Goal: Information Seeking & Learning: Learn about a topic

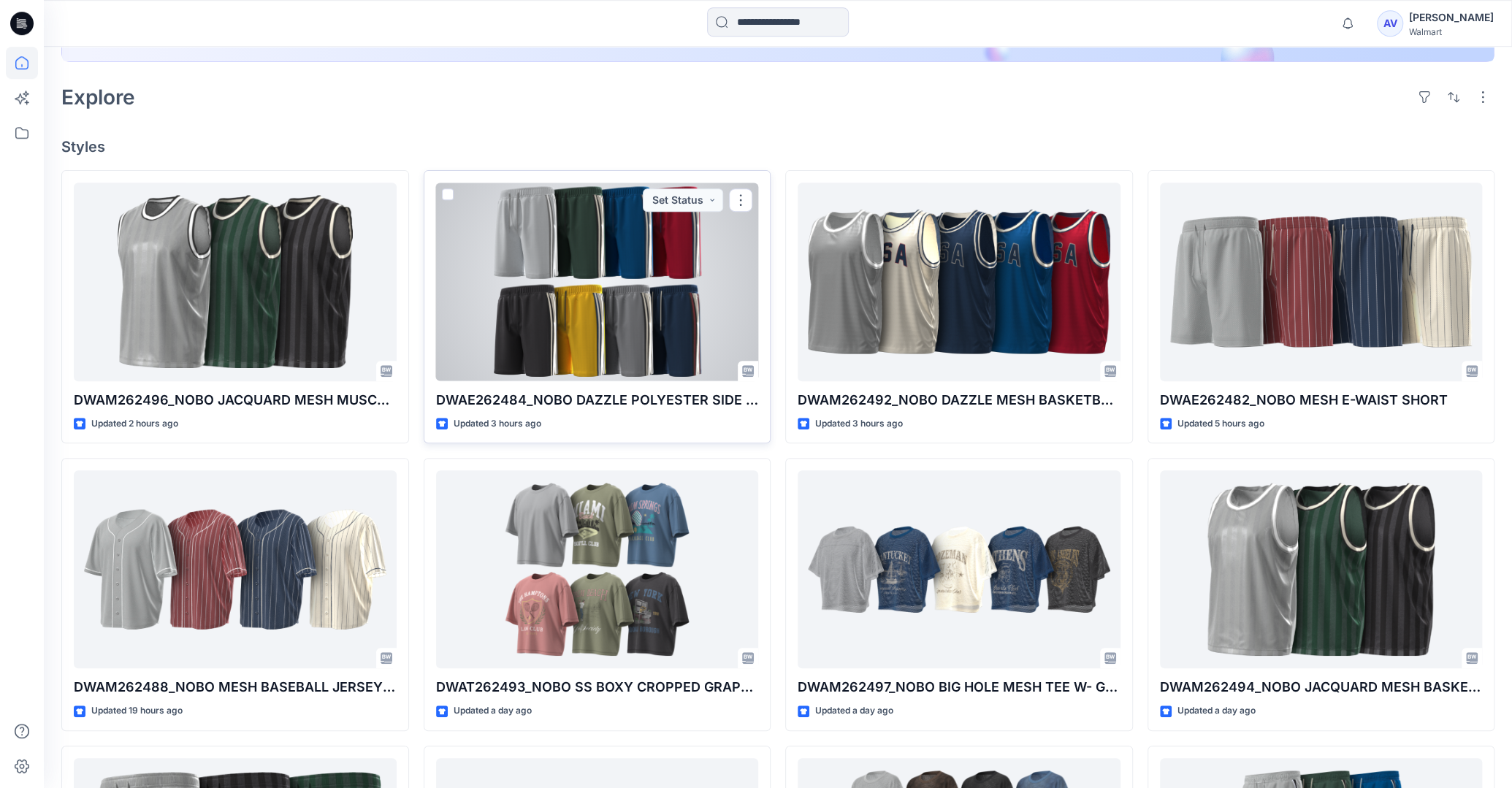
scroll to position [385, 0]
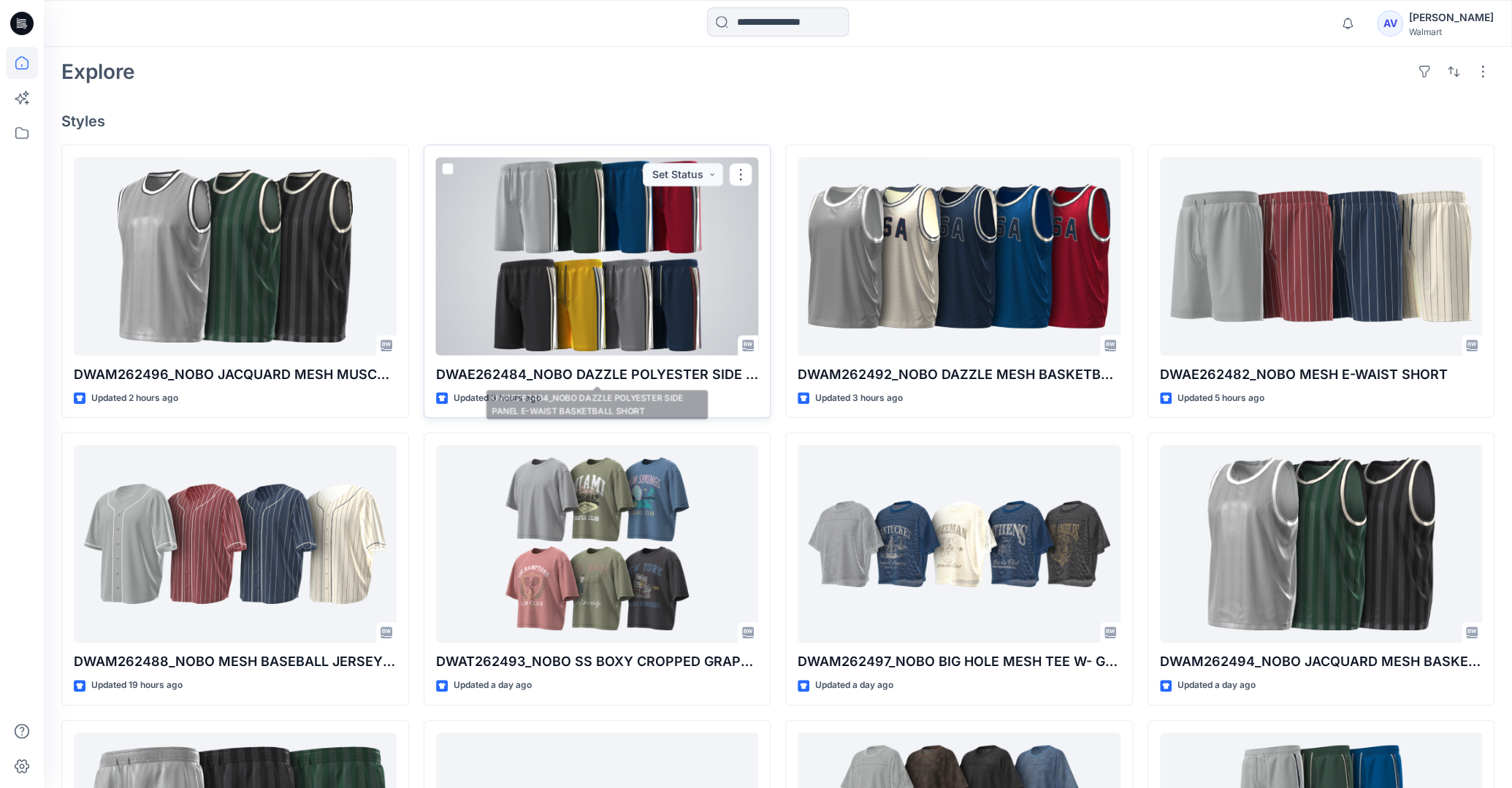
click at [671, 312] on div at bounding box center [597, 256] width 323 height 198
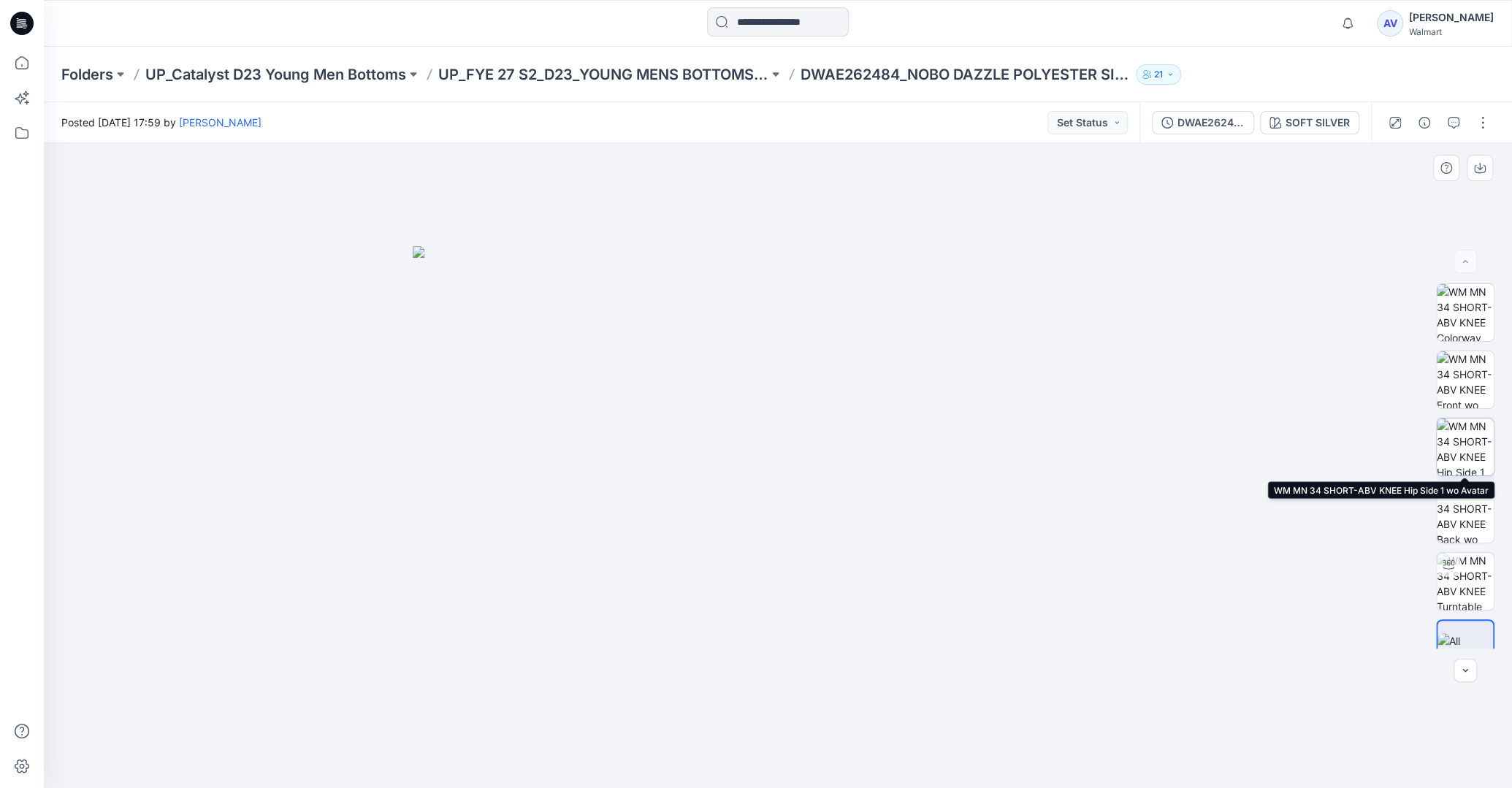
click at [1459, 421] on img at bounding box center [1465, 447] width 57 height 57
click at [13, 60] on icon at bounding box center [21, 63] width 32 height 32
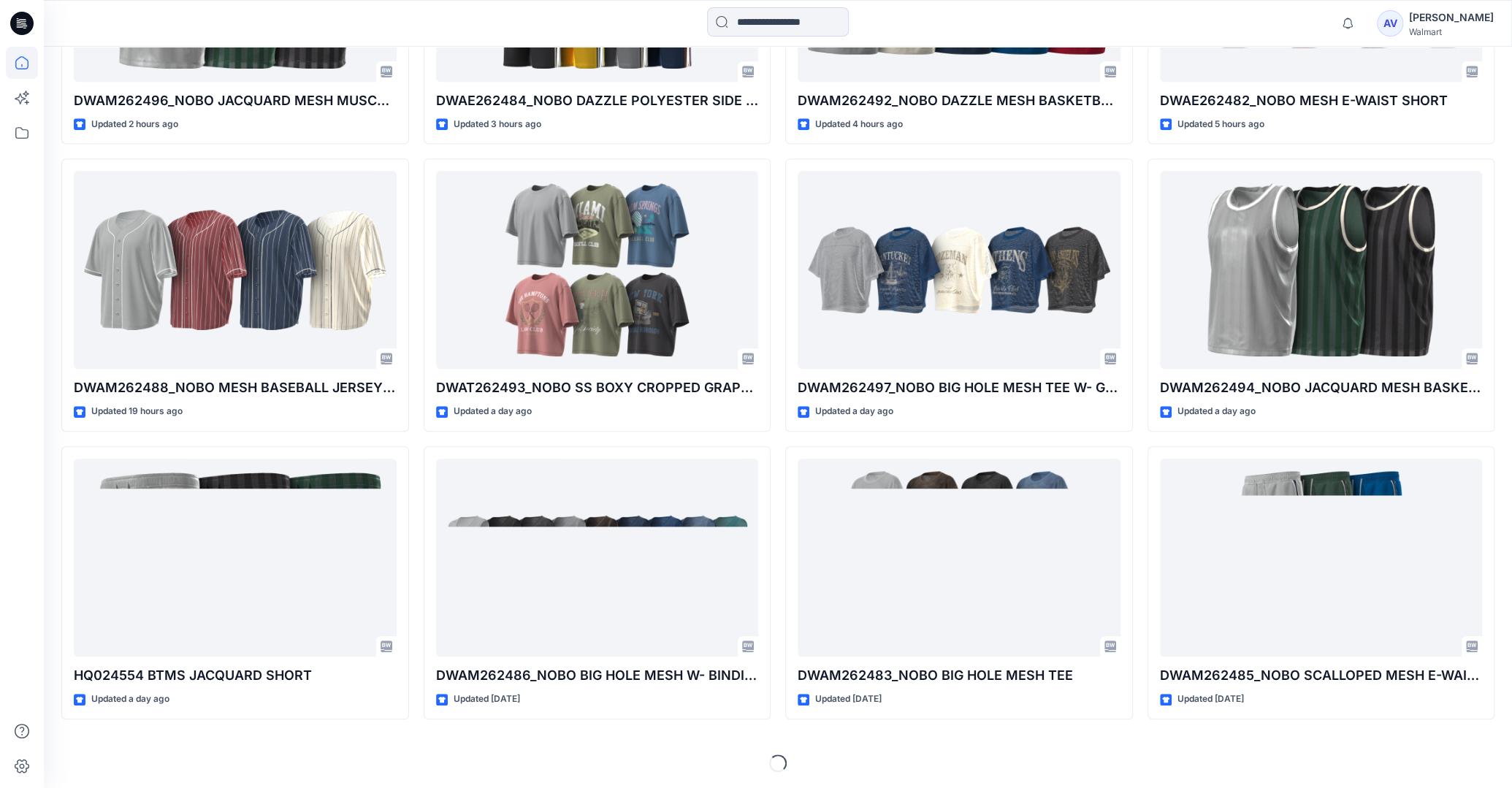
scroll to position [385, 0]
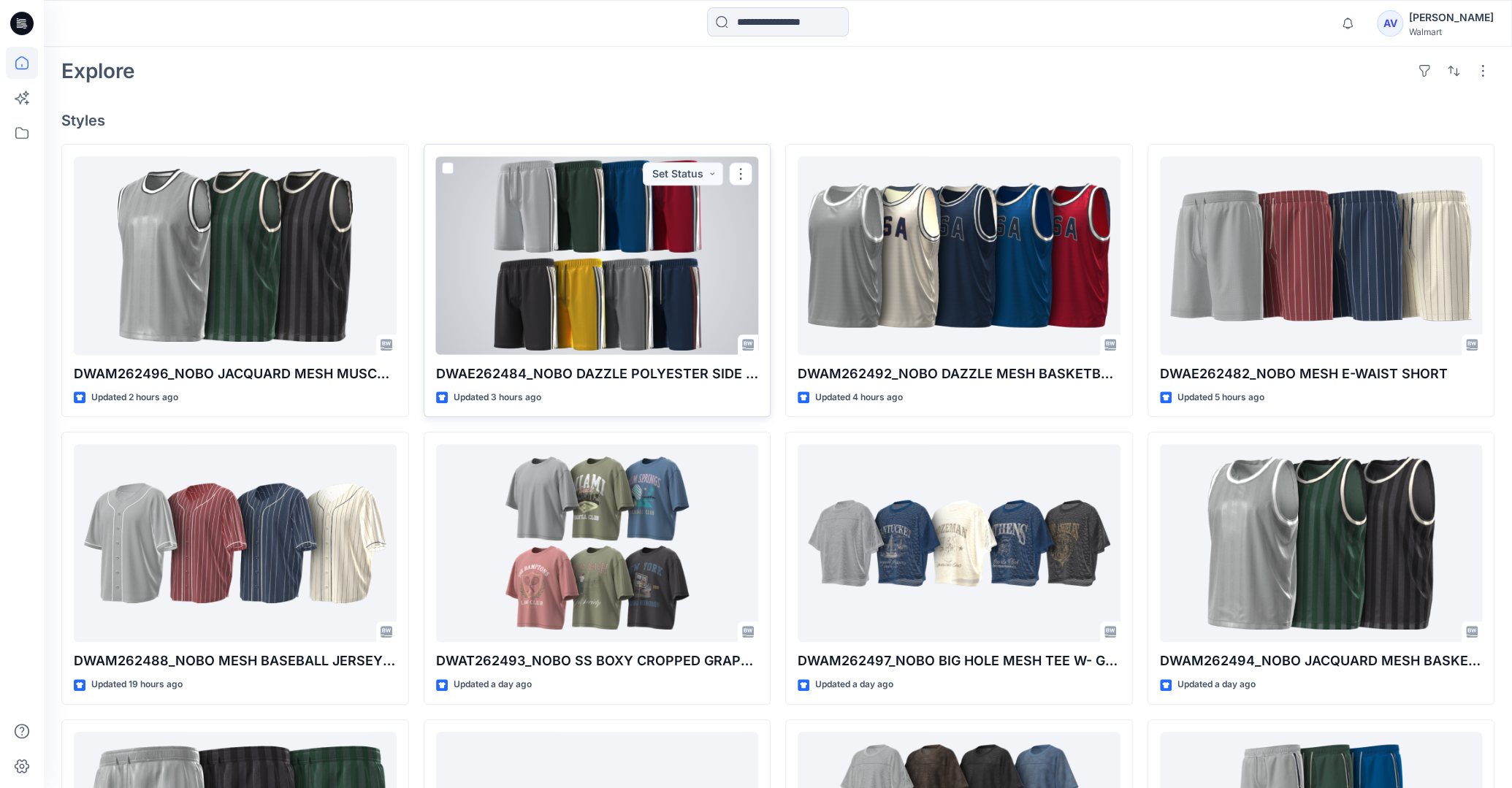
click at [696, 312] on div at bounding box center [597, 255] width 323 height 198
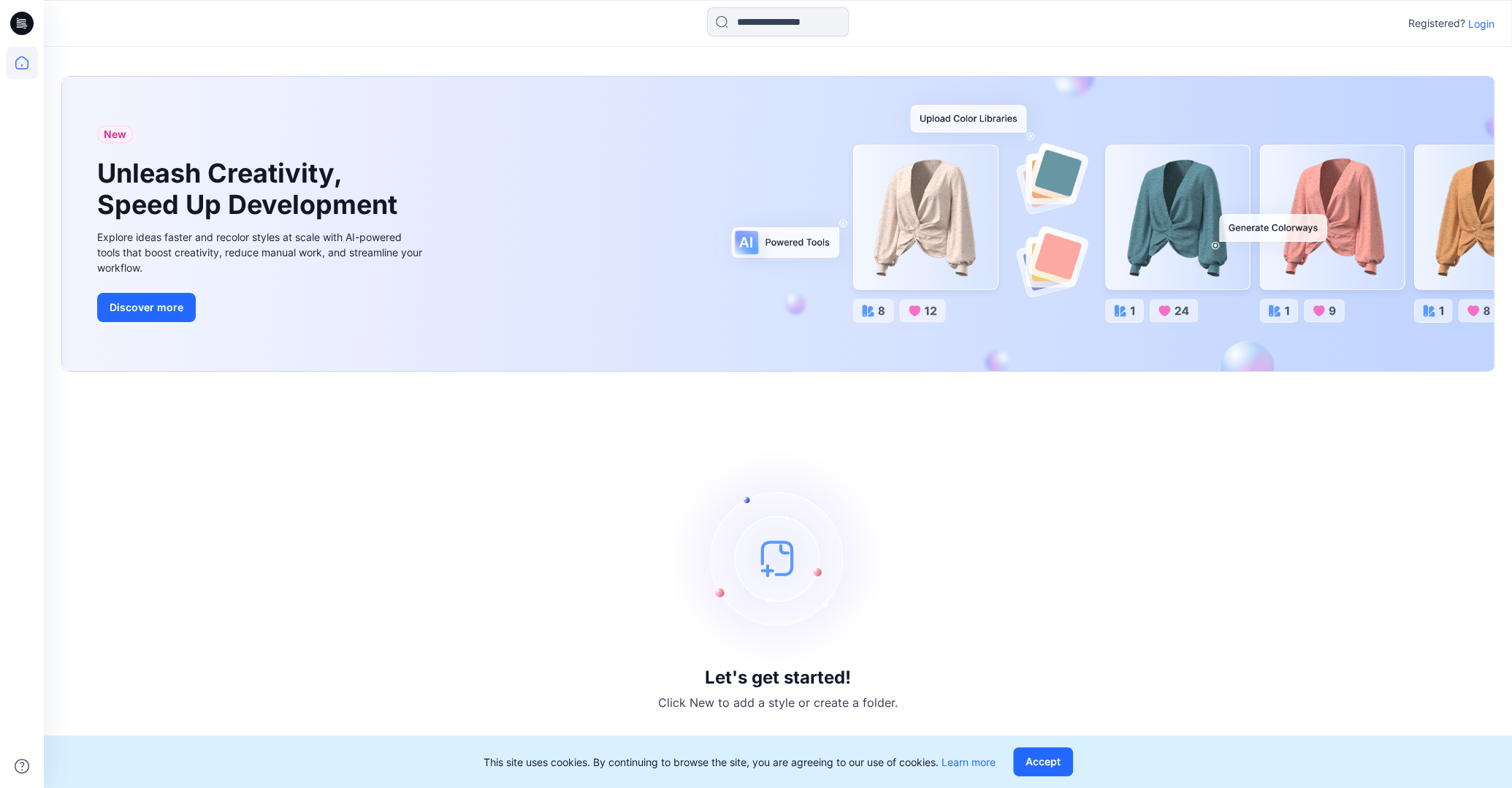
click at [1480, 25] on p "Login" at bounding box center [1482, 24] width 27 height 16
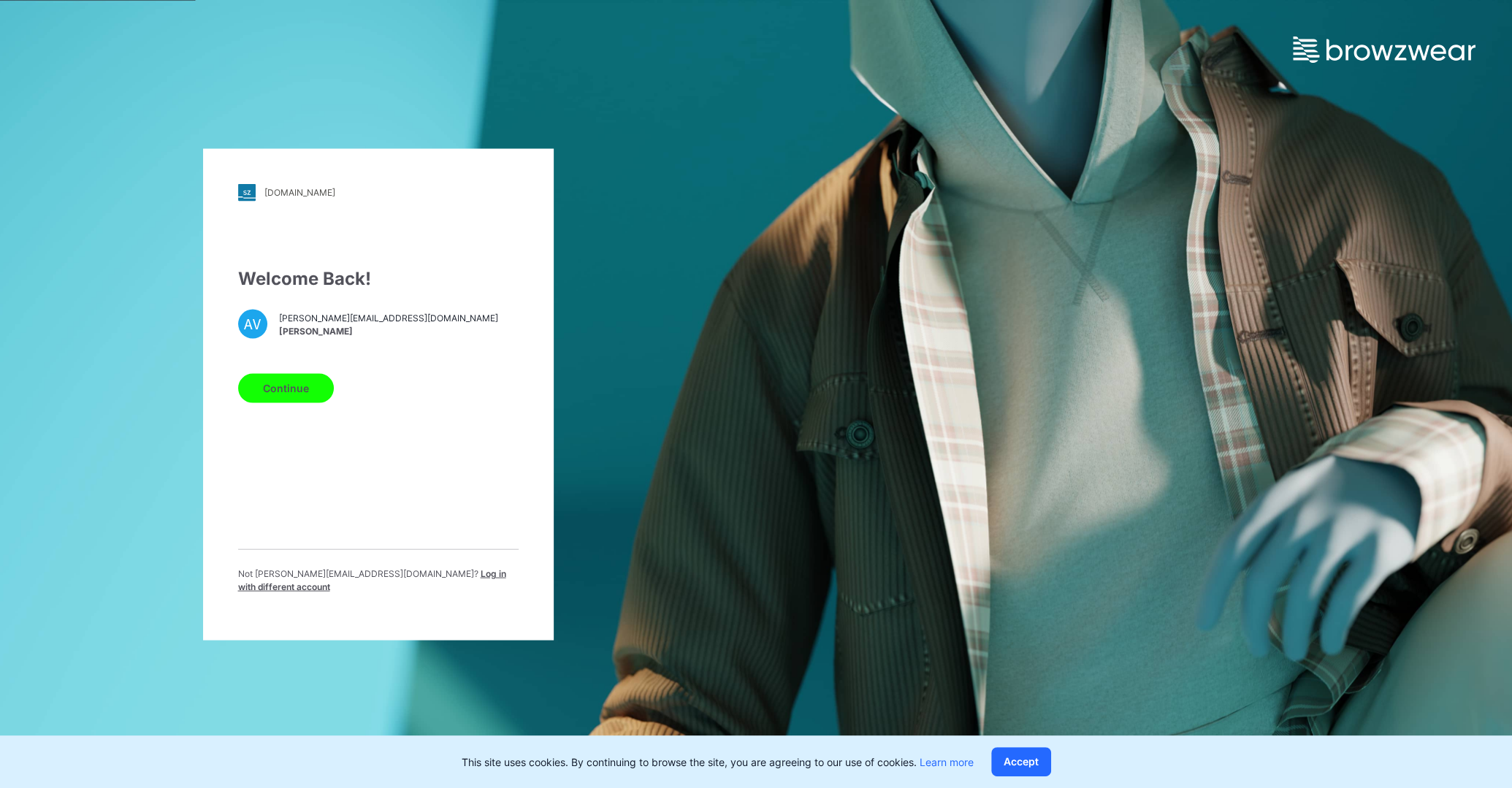
click at [289, 391] on button "Continue" at bounding box center [286, 388] width 96 height 29
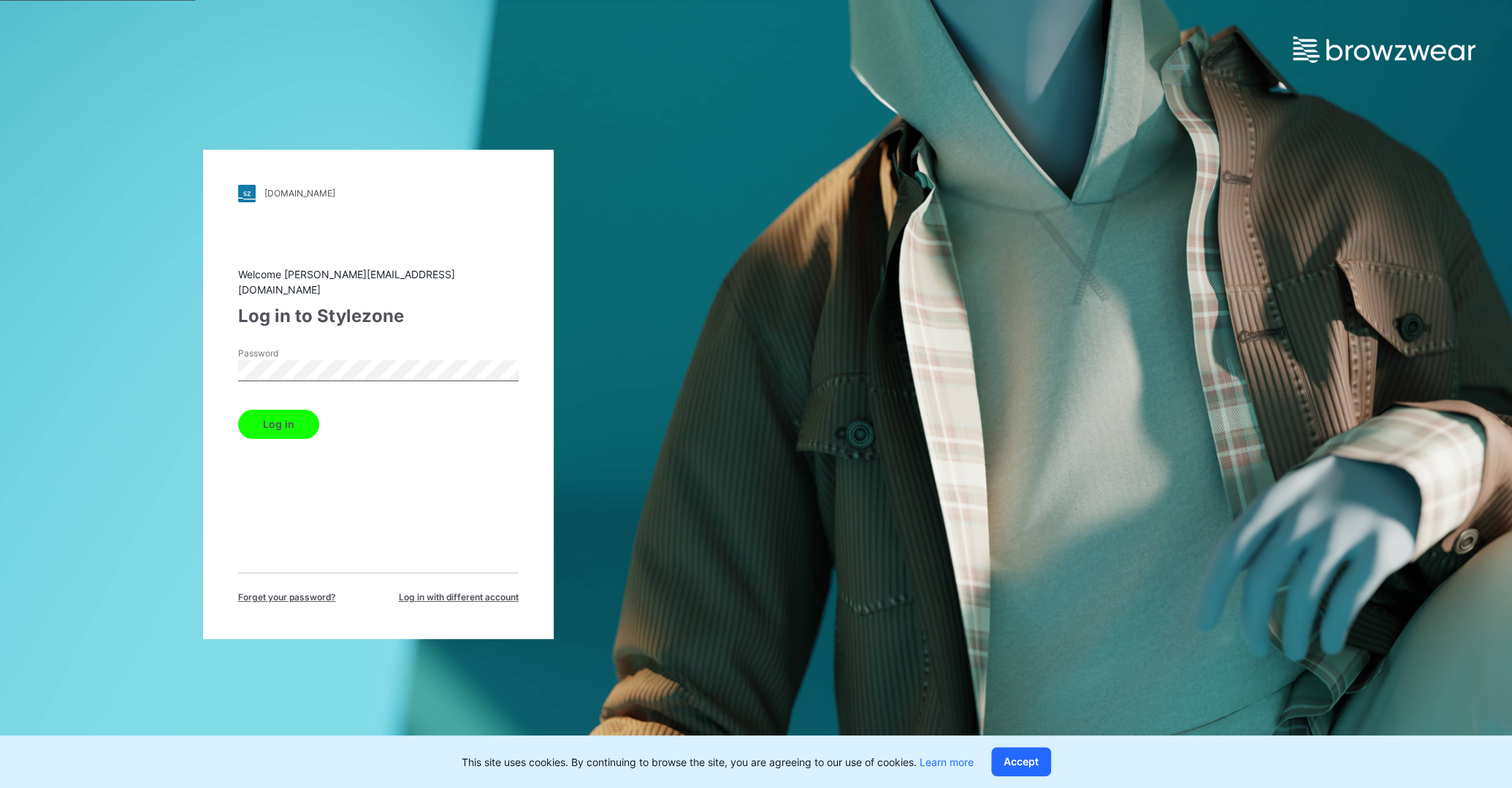
click at [286, 414] on button "Log in" at bounding box center [278, 424] width 81 height 29
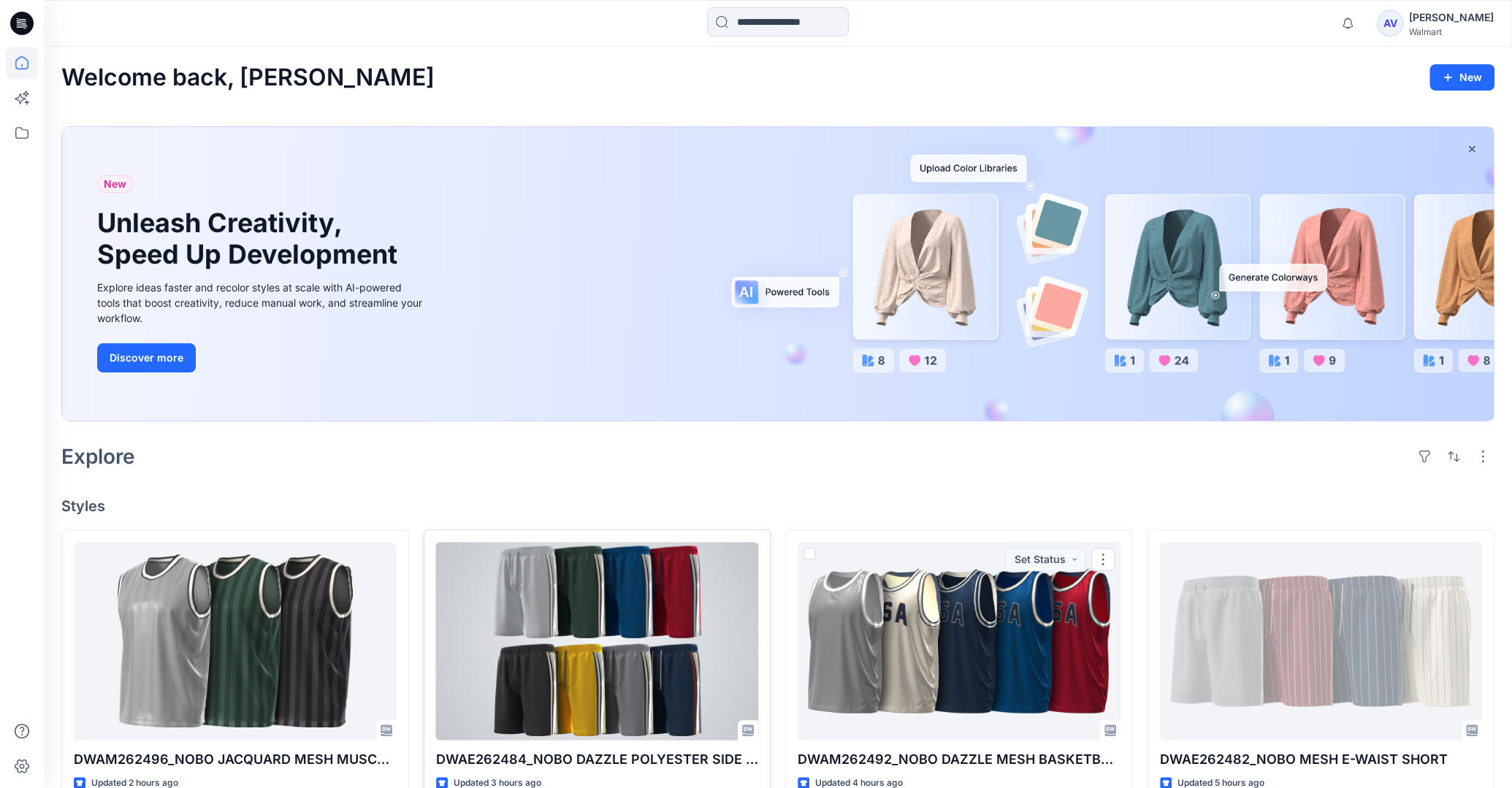
click at [600, 668] on div at bounding box center [597, 641] width 323 height 198
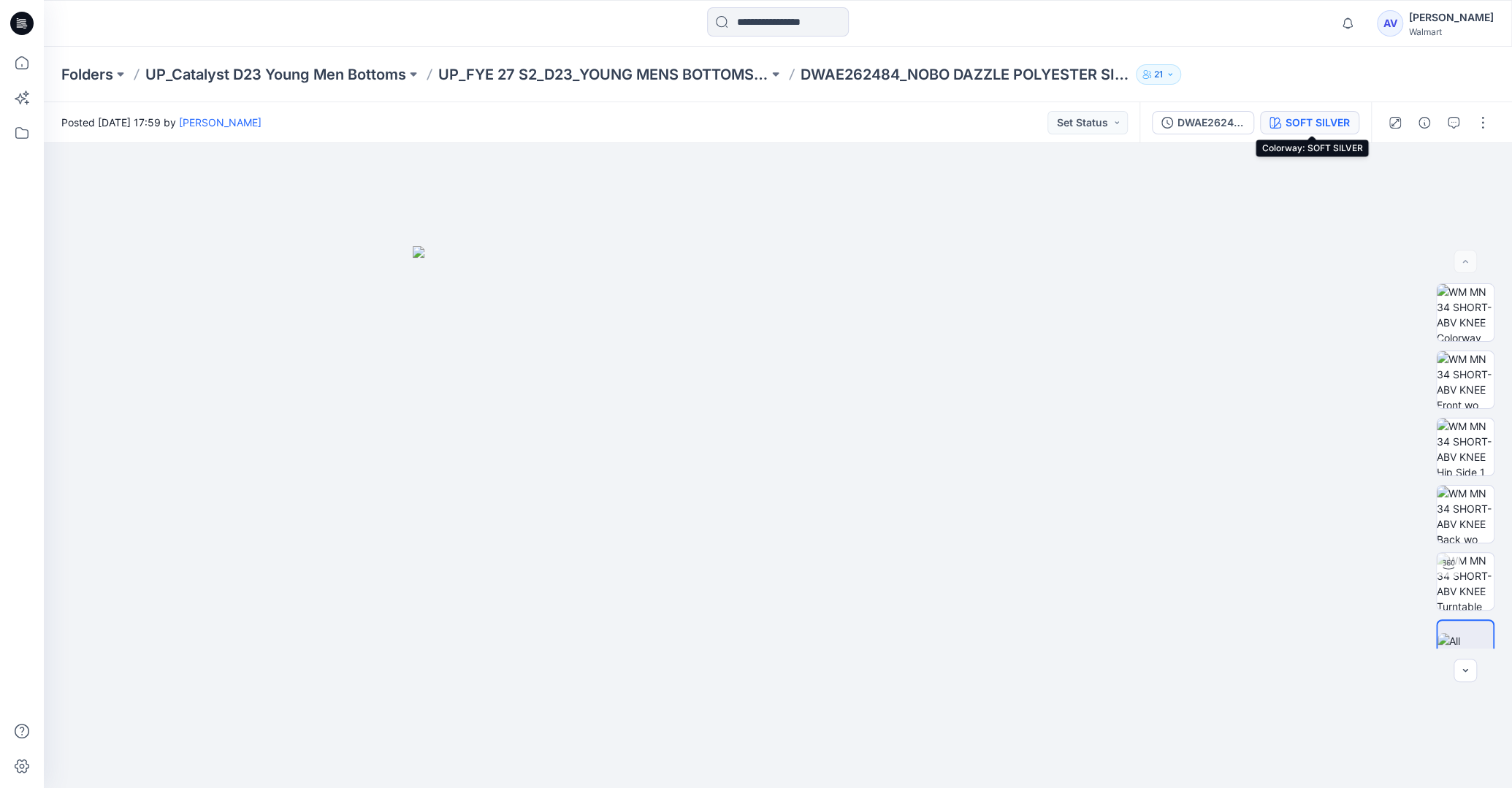
click at [1335, 120] on div "SOFT SILVER" at bounding box center [1318, 122] width 64 height 16
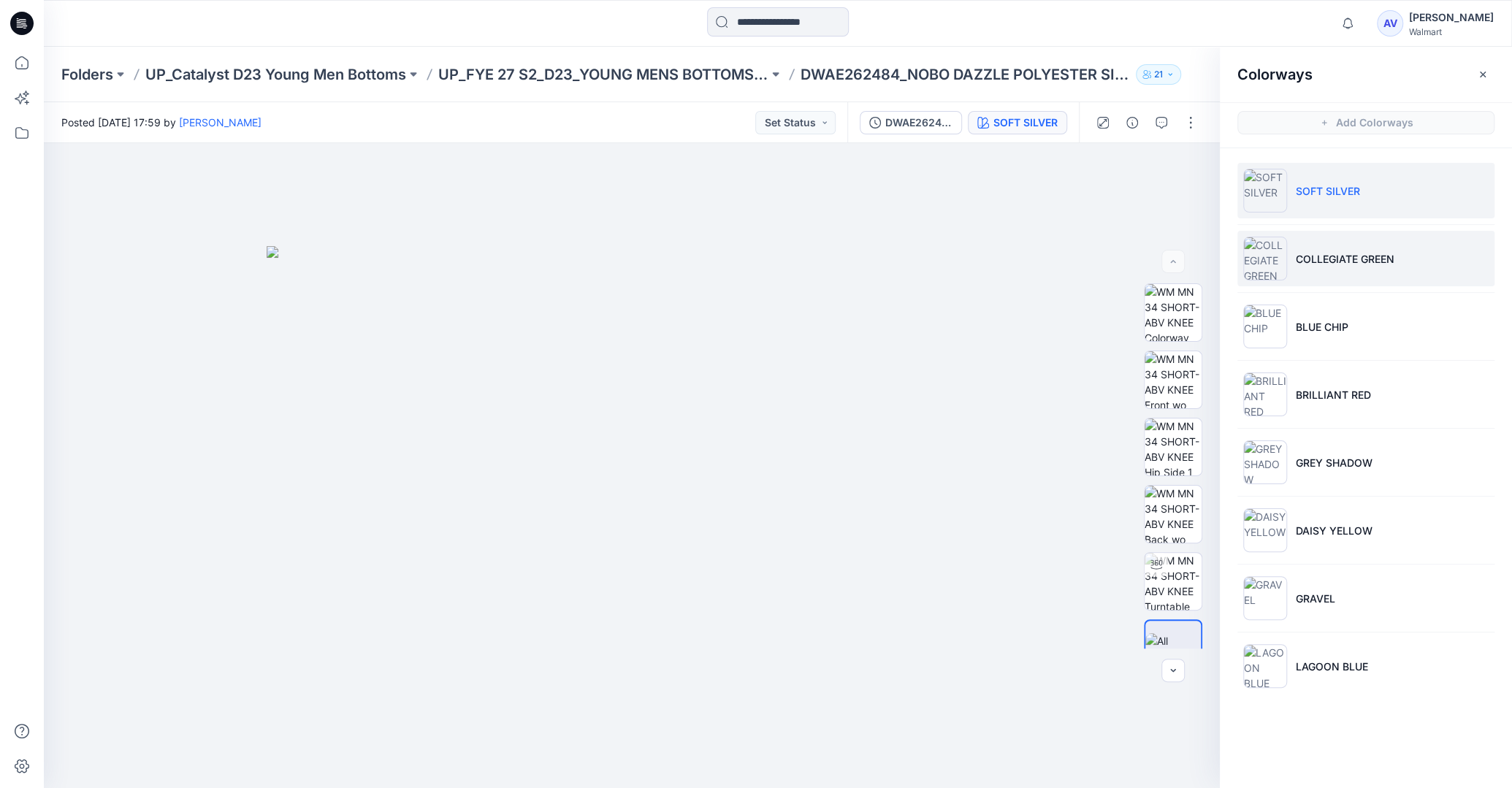
click at [1331, 254] on p "COLLEGIATE GREEN" at bounding box center [1346, 259] width 99 height 16
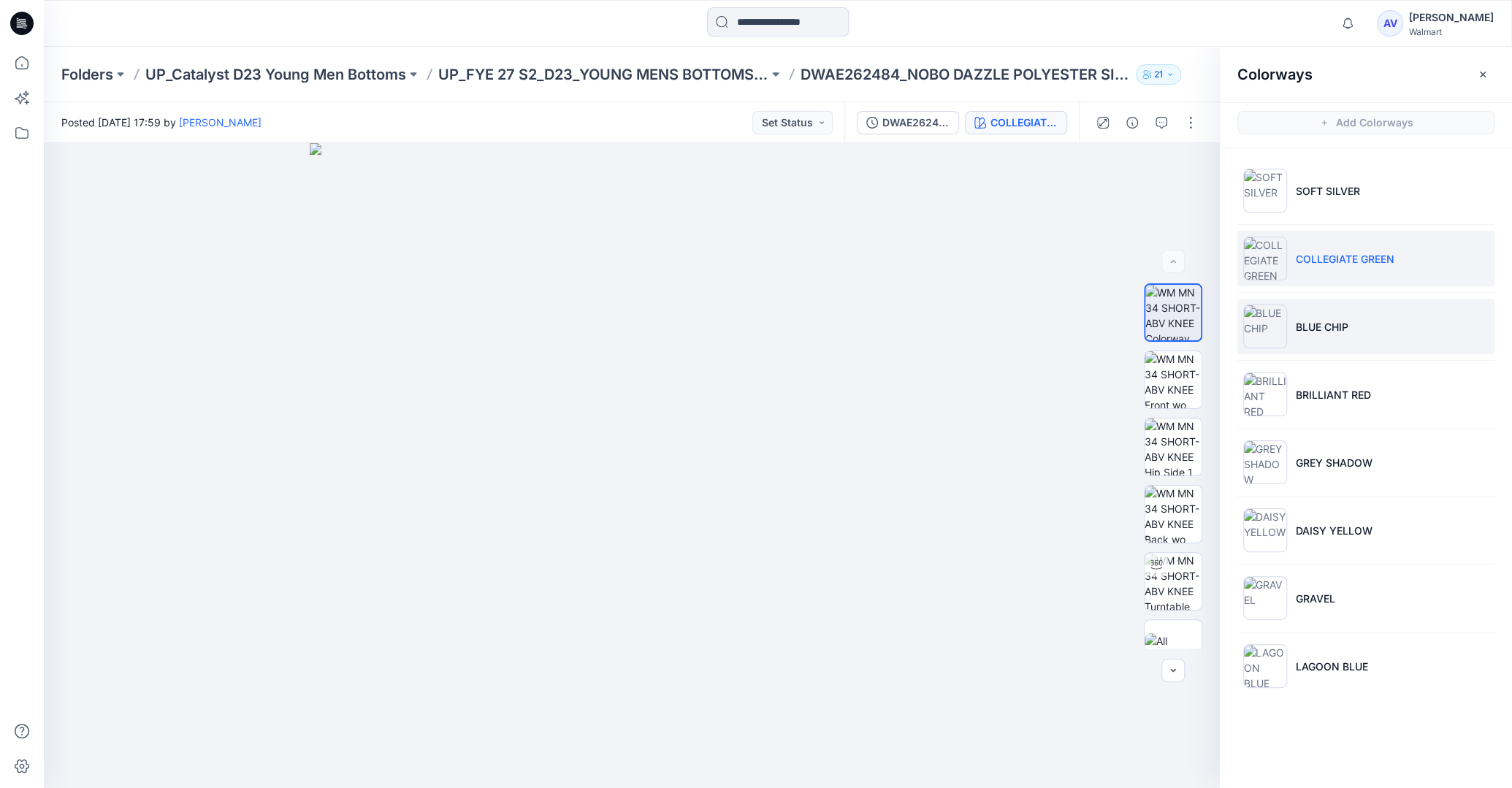
click at [1320, 304] on li "BLUE CHIP" at bounding box center [1366, 327] width 257 height 56
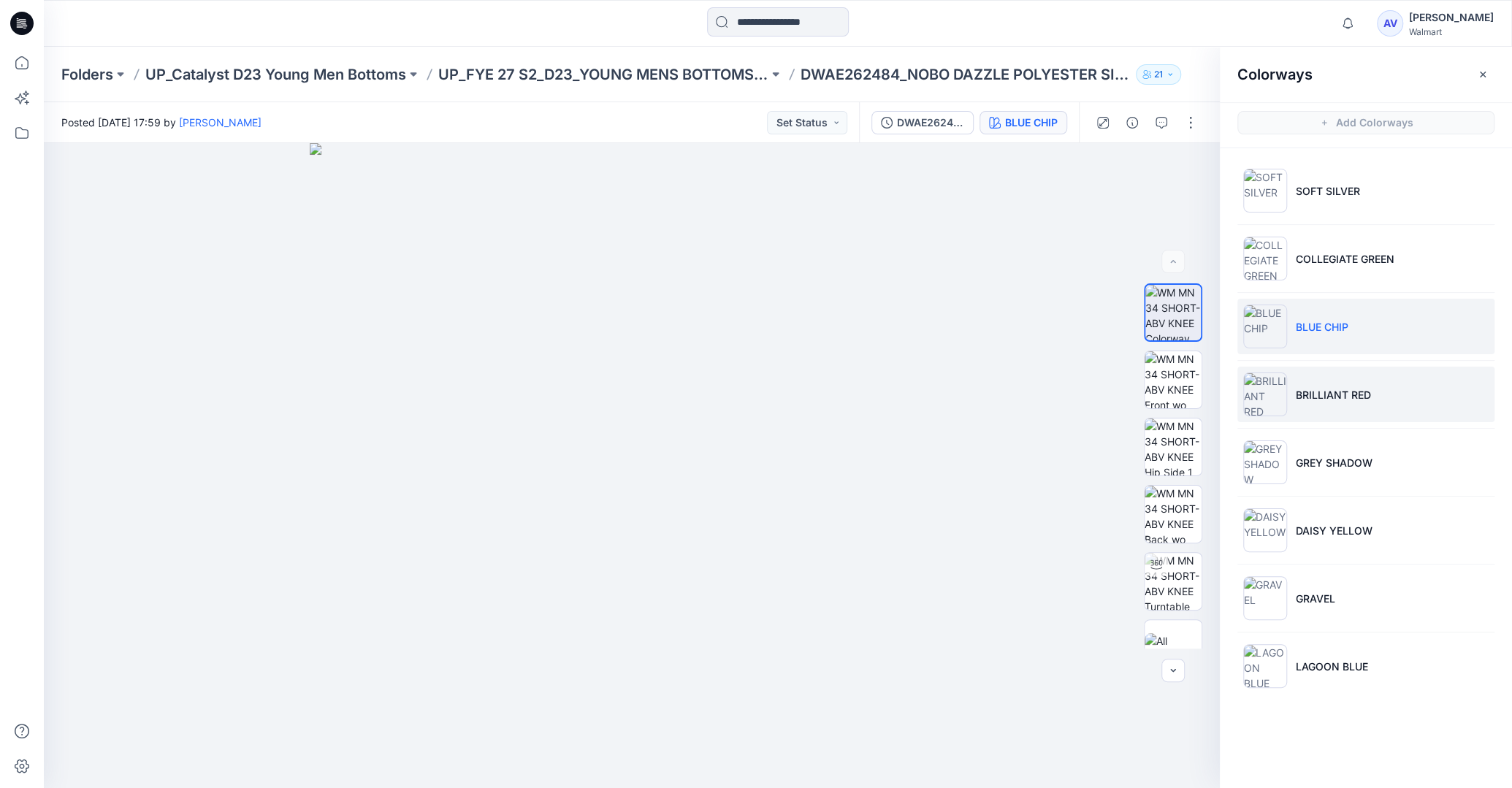
click at [1340, 384] on li "BRILLIANT RED" at bounding box center [1366, 394] width 257 height 56
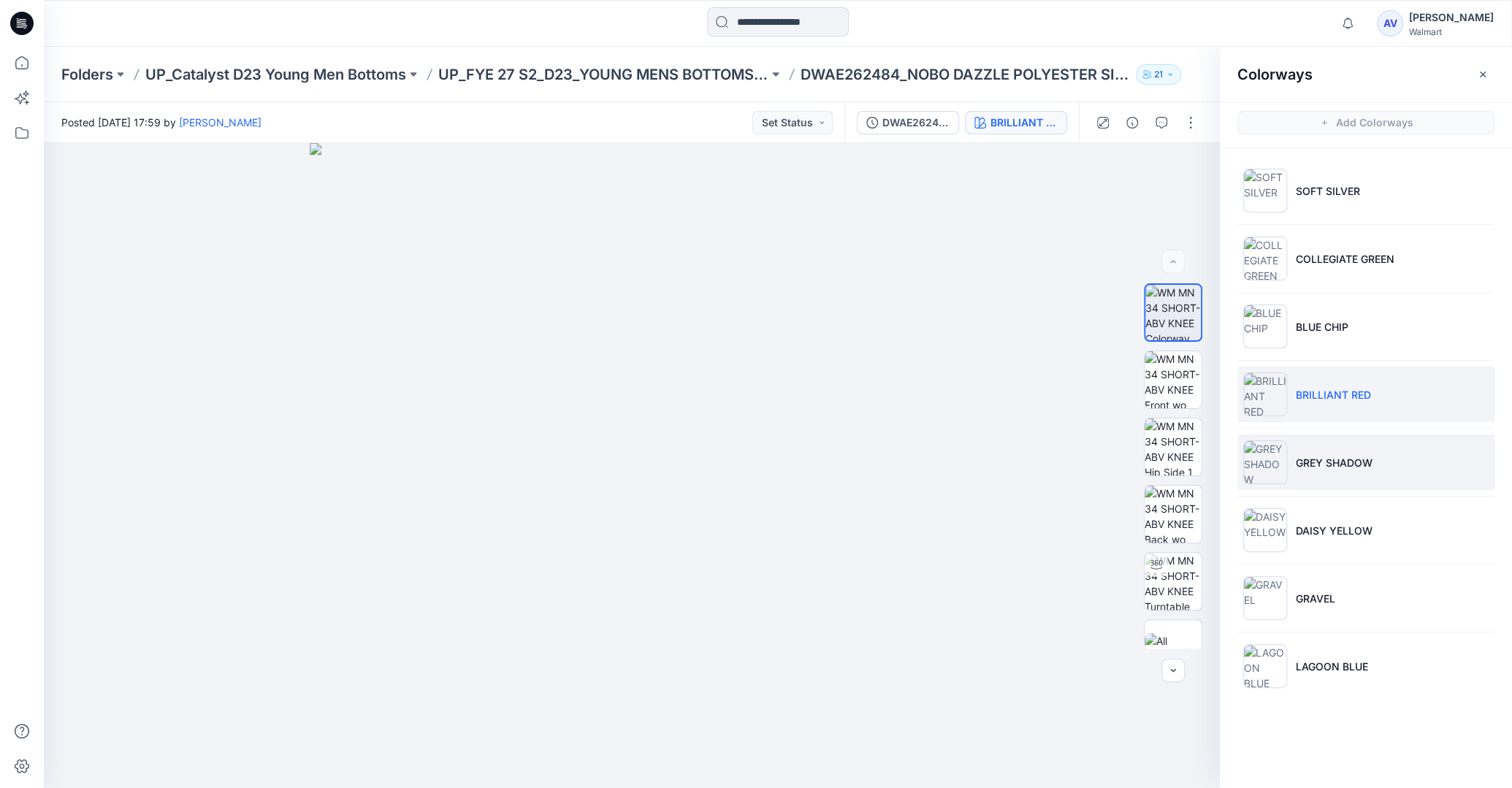
click at [1325, 472] on li "GREY SHADOW" at bounding box center [1366, 462] width 257 height 56
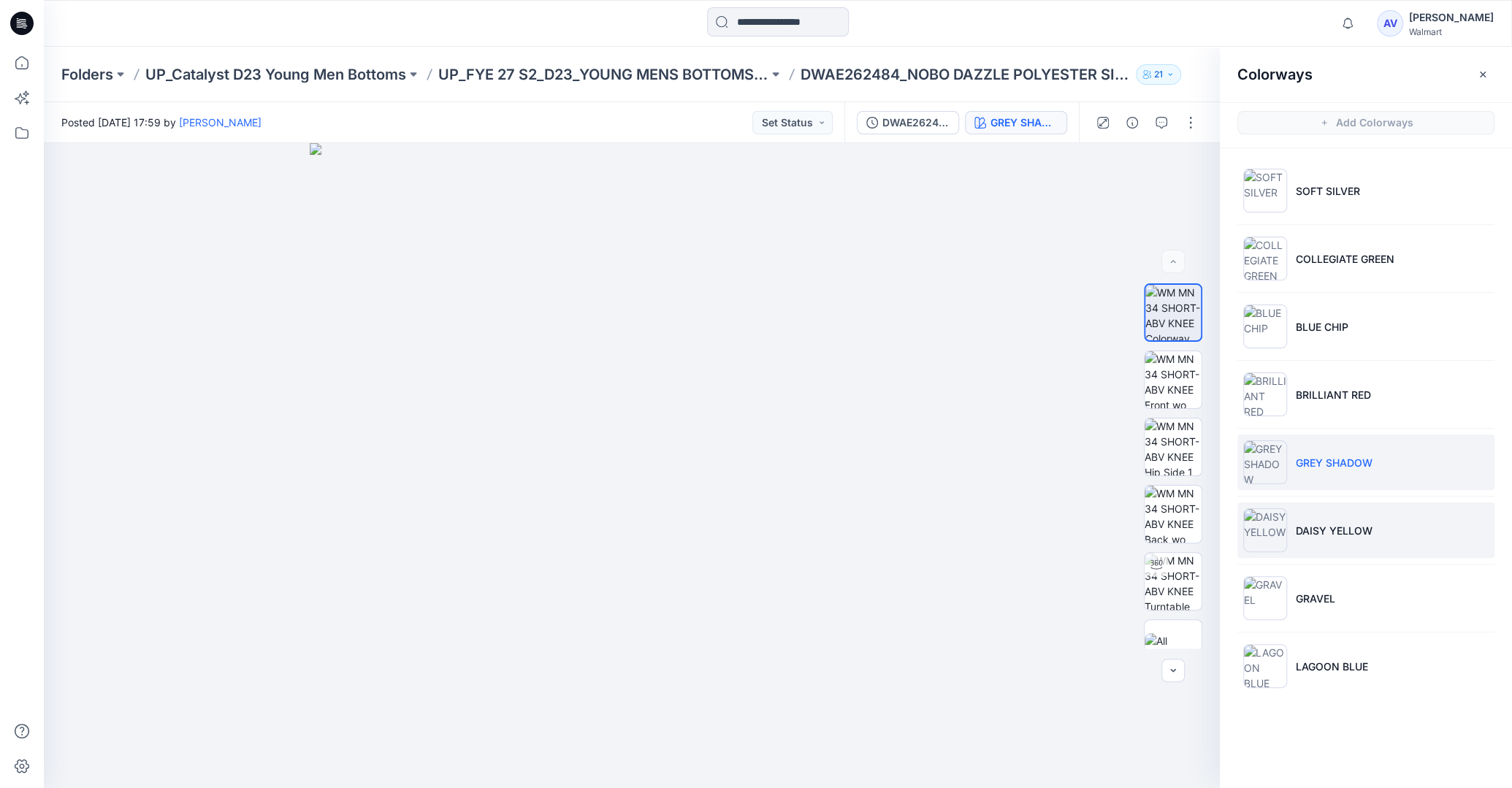
click at [1259, 538] on img at bounding box center [1265, 531] width 44 height 44
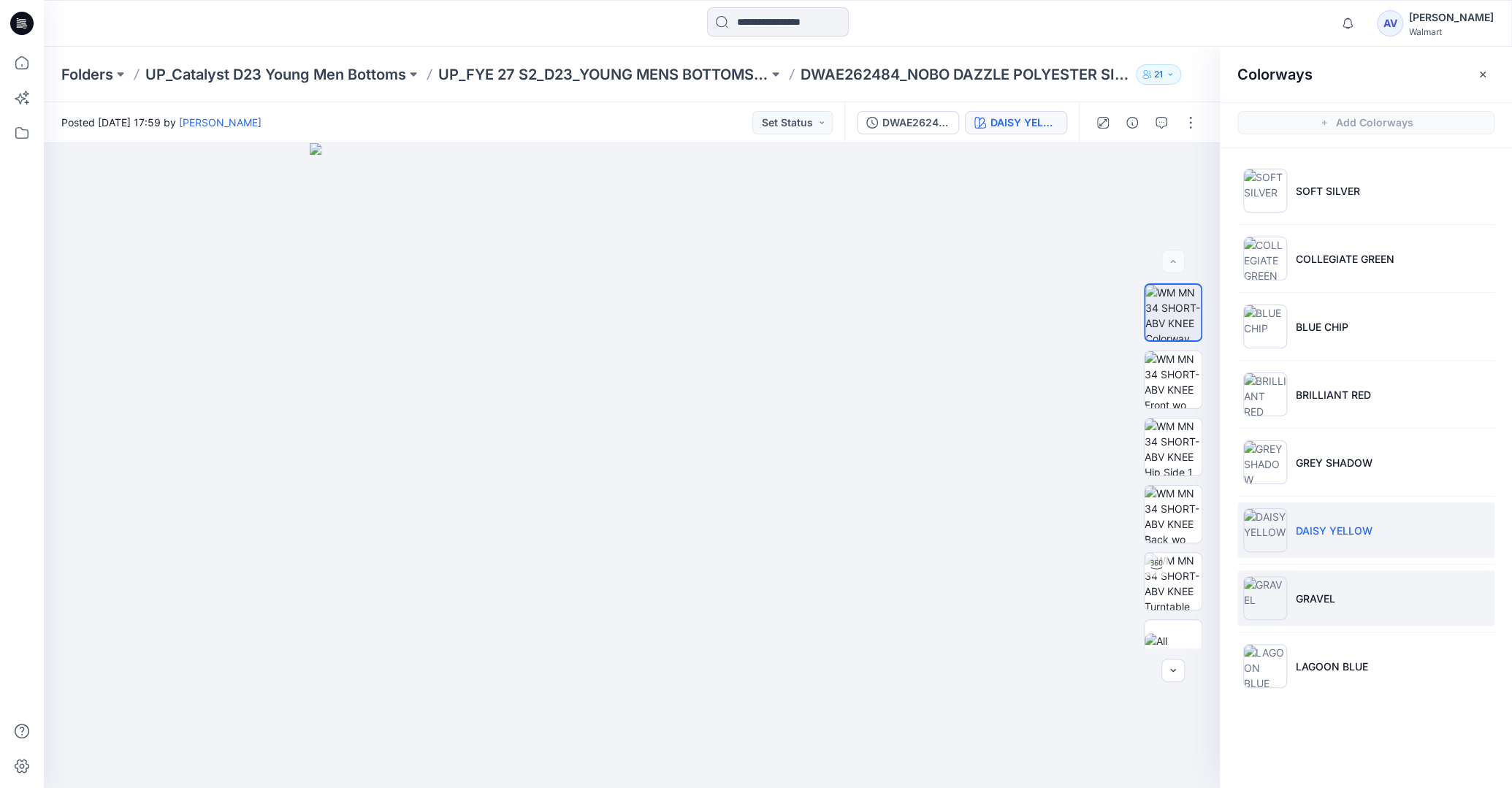
click at [1322, 591] on p "GRAVEL" at bounding box center [1316, 599] width 39 height 16
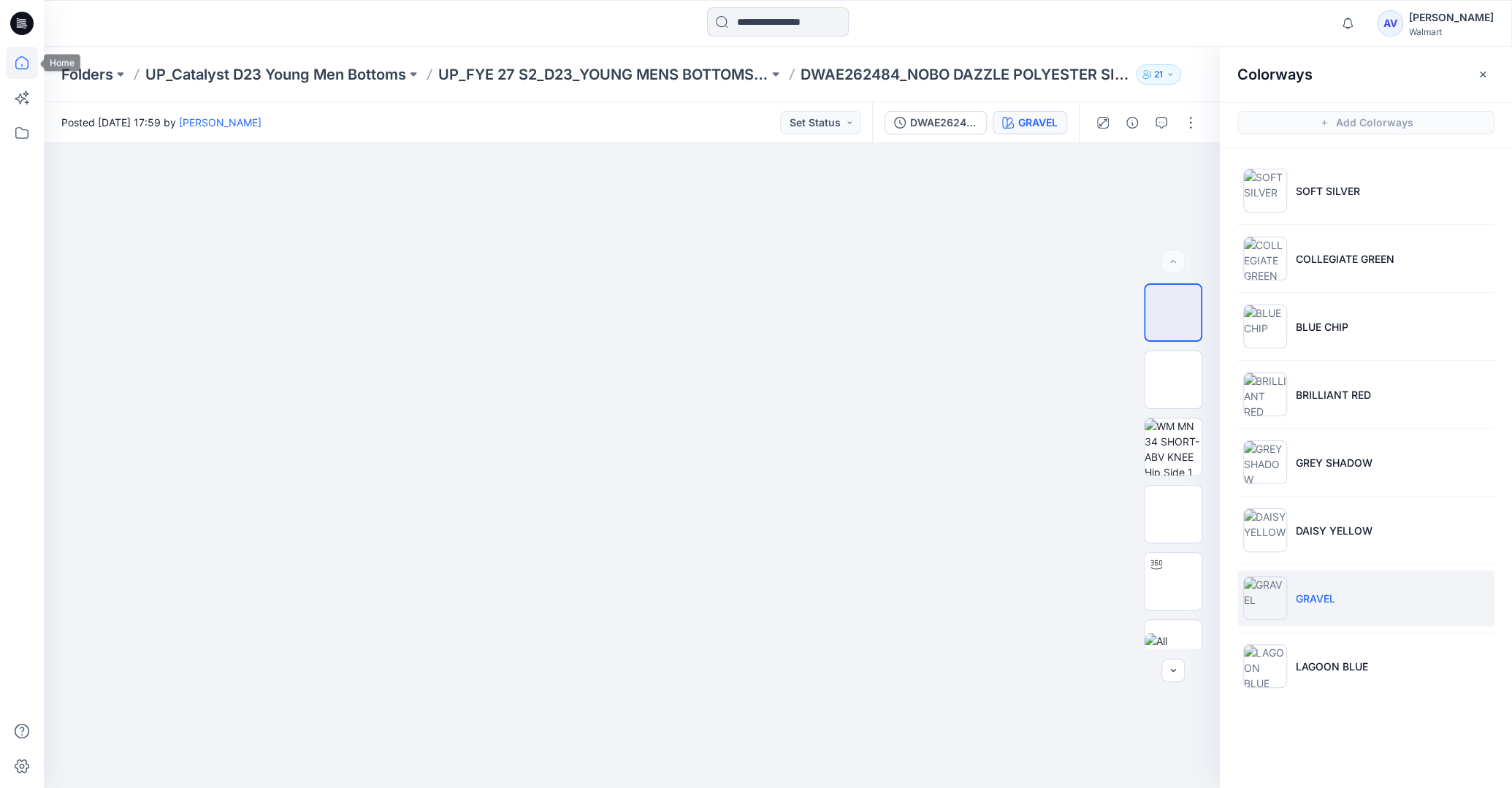
click at [16, 71] on icon at bounding box center [21, 63] width 32 height 32
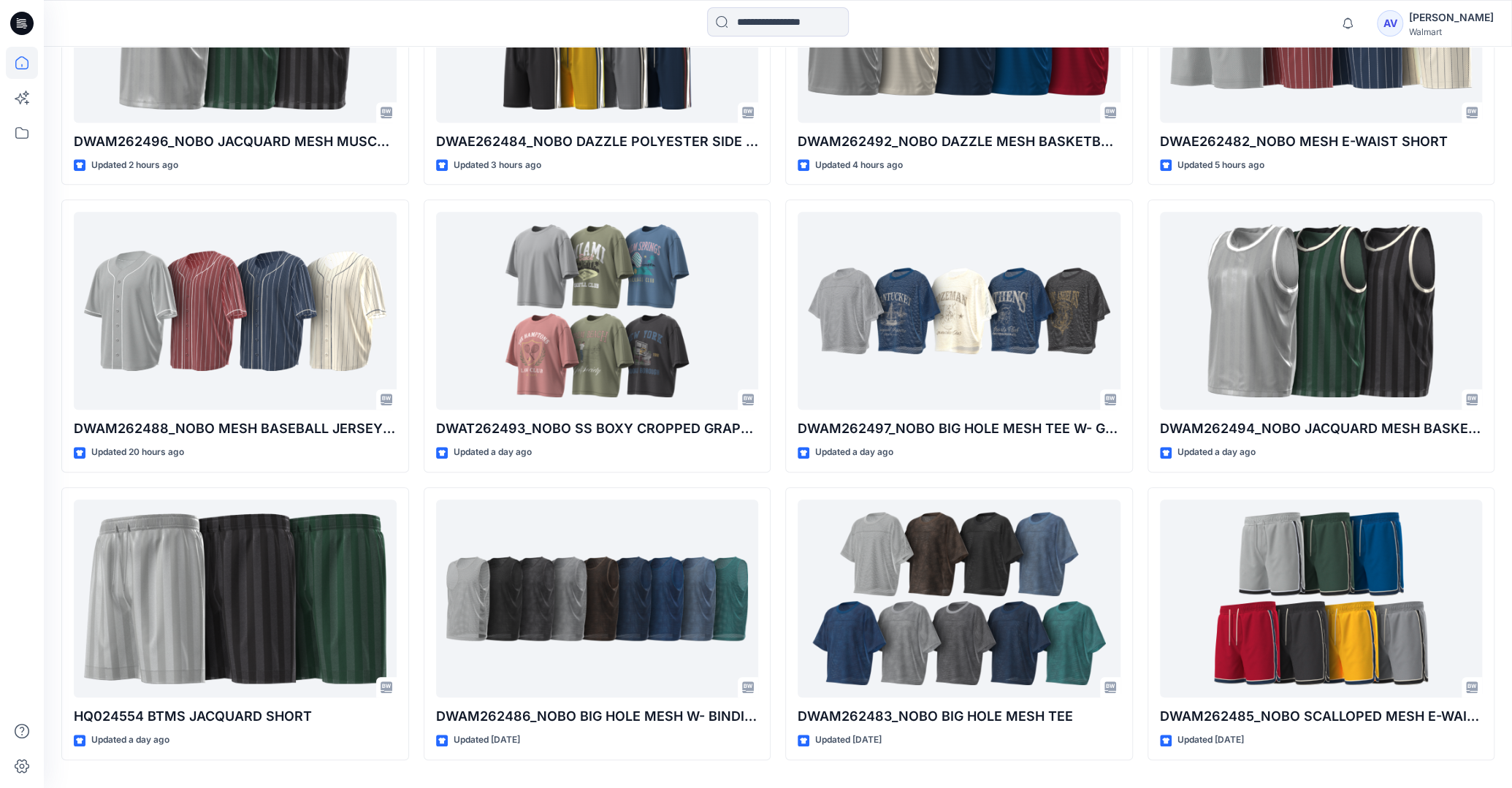
scroll to position [621, 0]
